Goal: Information Seeking & Learning: Find specific fact

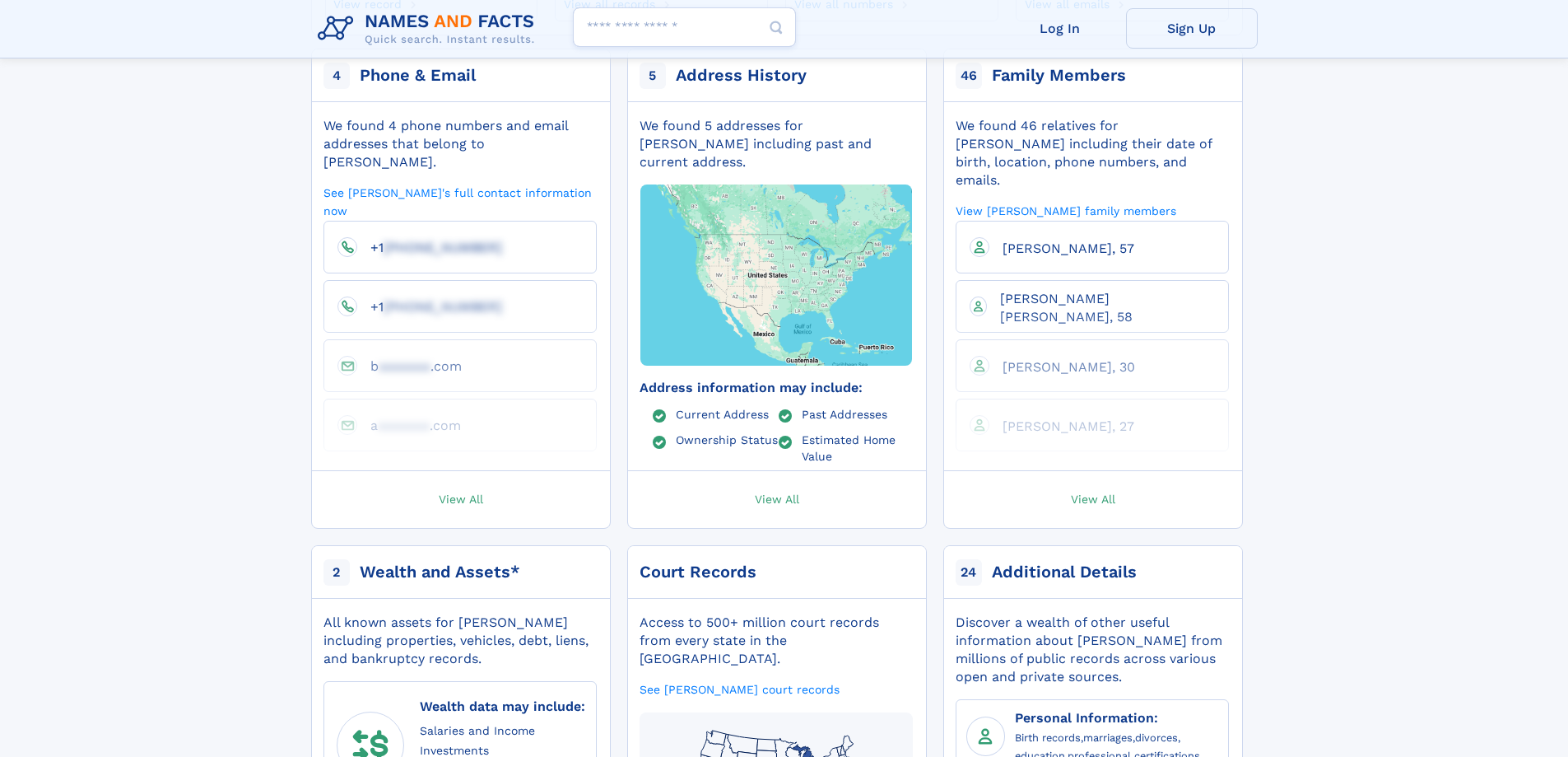
scroll to position [165, 0]
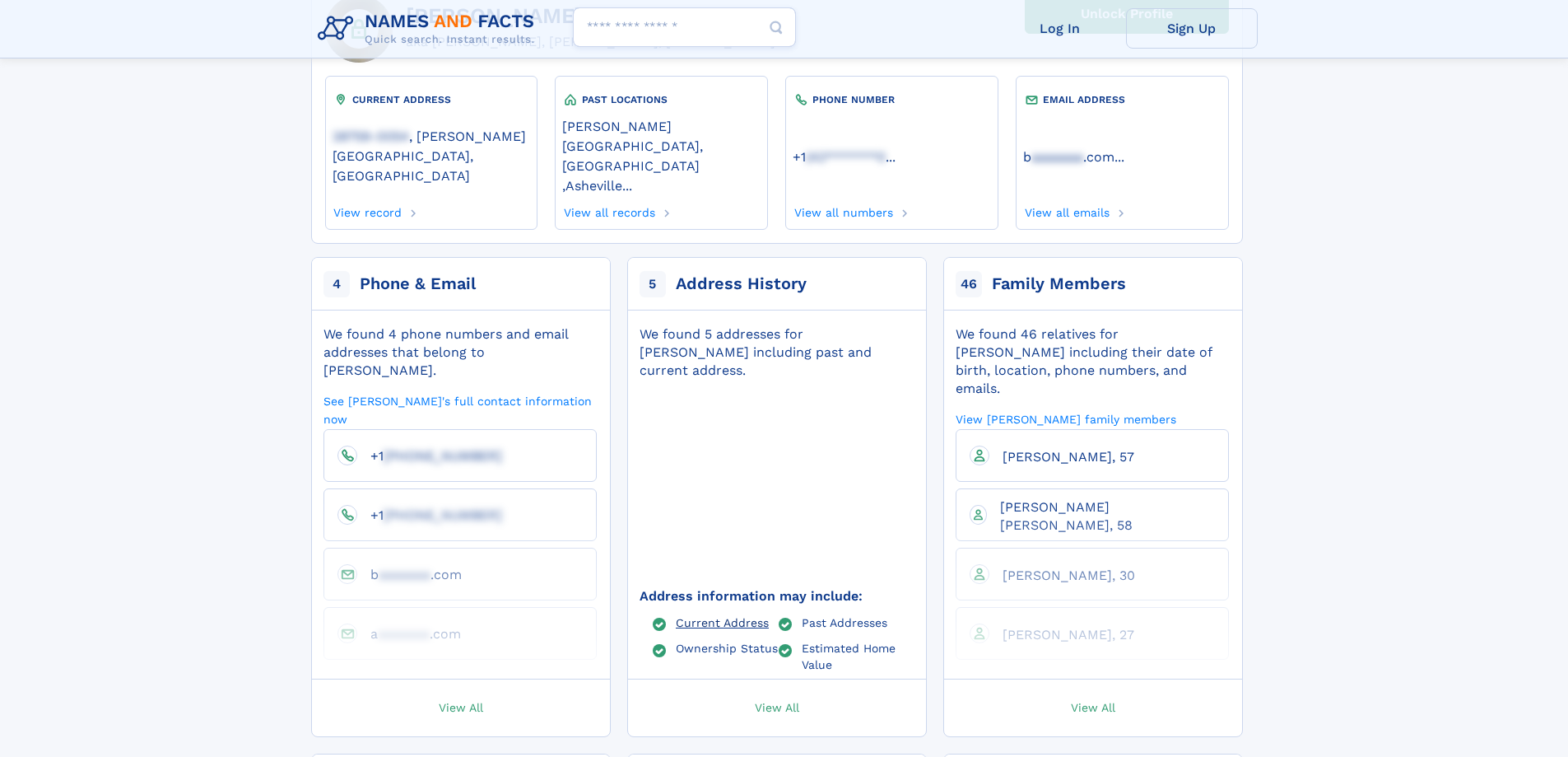
click at [717, 615] on link "Current Address" at bounding box center [722, 622] width 93 height 13
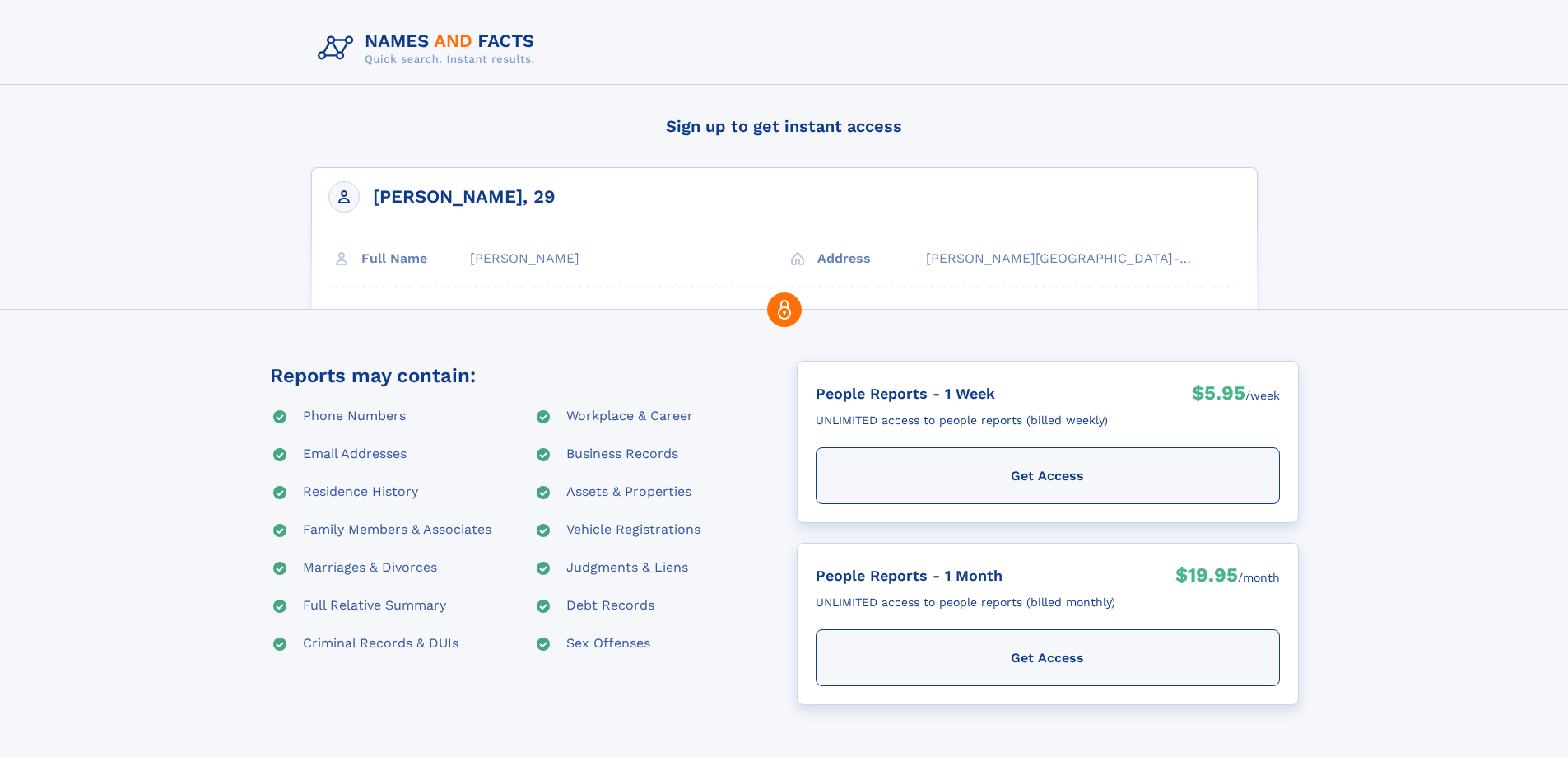
click at [1043, 256] on div "Brett D Adcock, 29 Full Name Brett D Adcock Address" at bounding box center [784, 285] width 946 height 236
drag, startPoint x: 1043, startPoint y: 256, endPoint x: 1087, endPoint y: 255, distance: 44.0
click at [1087, 255] on div "Brett D Adcock, 29 Full Name Brett D Adcock Address" at bounding box center [784, 285] width 946 height 236
